Goal: Transaction & Acquisition: Purchase product/service

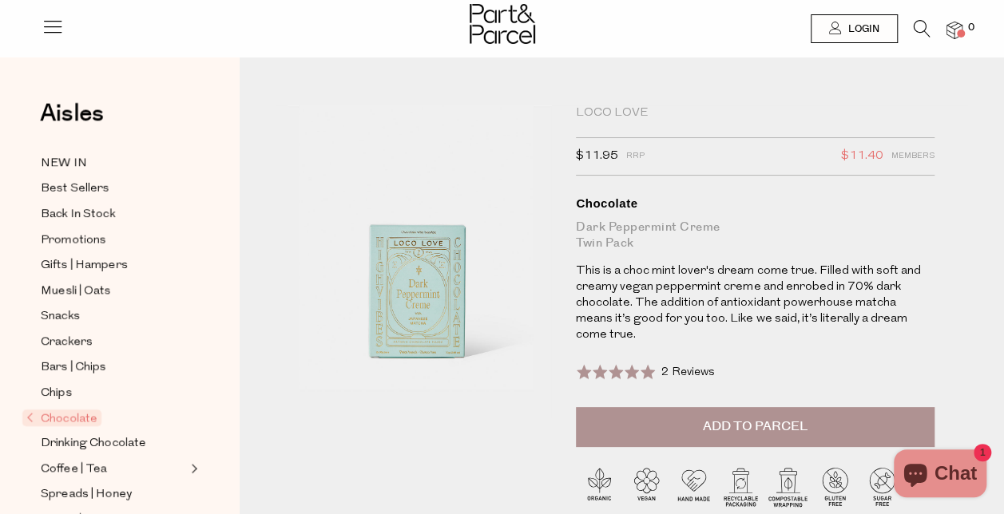
click at [915, 26] on icon at bounding box center [922, 29] width 17 height 18
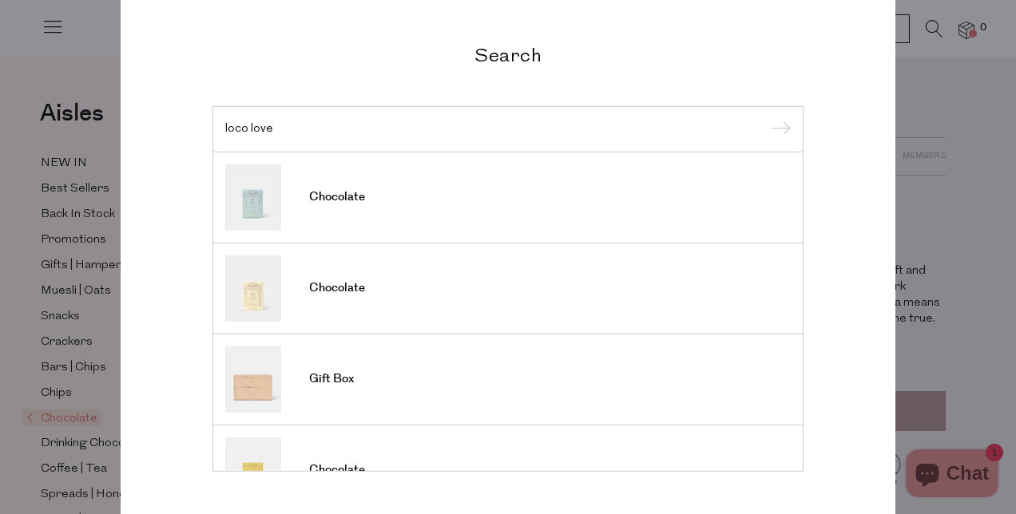
type input "loco love"
click at [767, 118] on input "submit" at bounding box center [779, 130] width 24 height 24
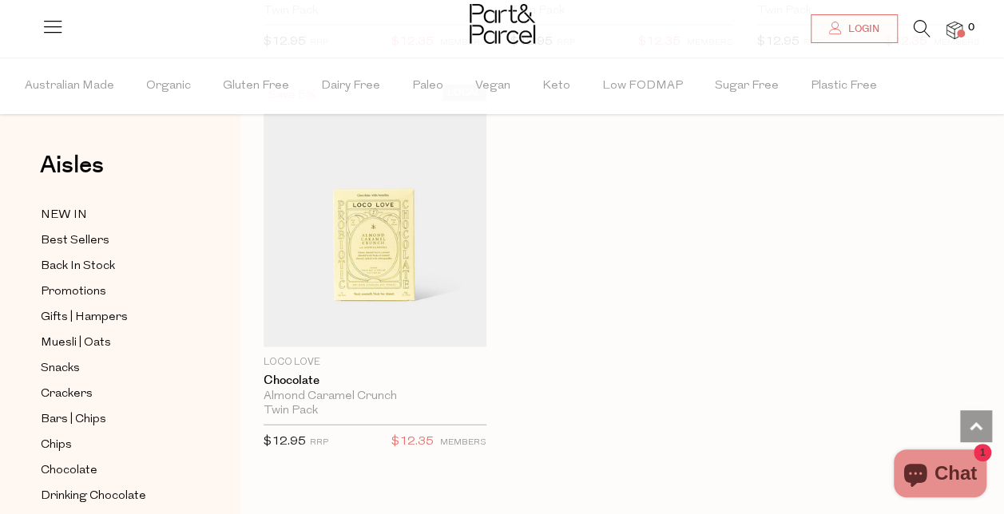
scroll to position [1726, 0]
